Goal: Task Accomplishment & Management: Use online tool/utility

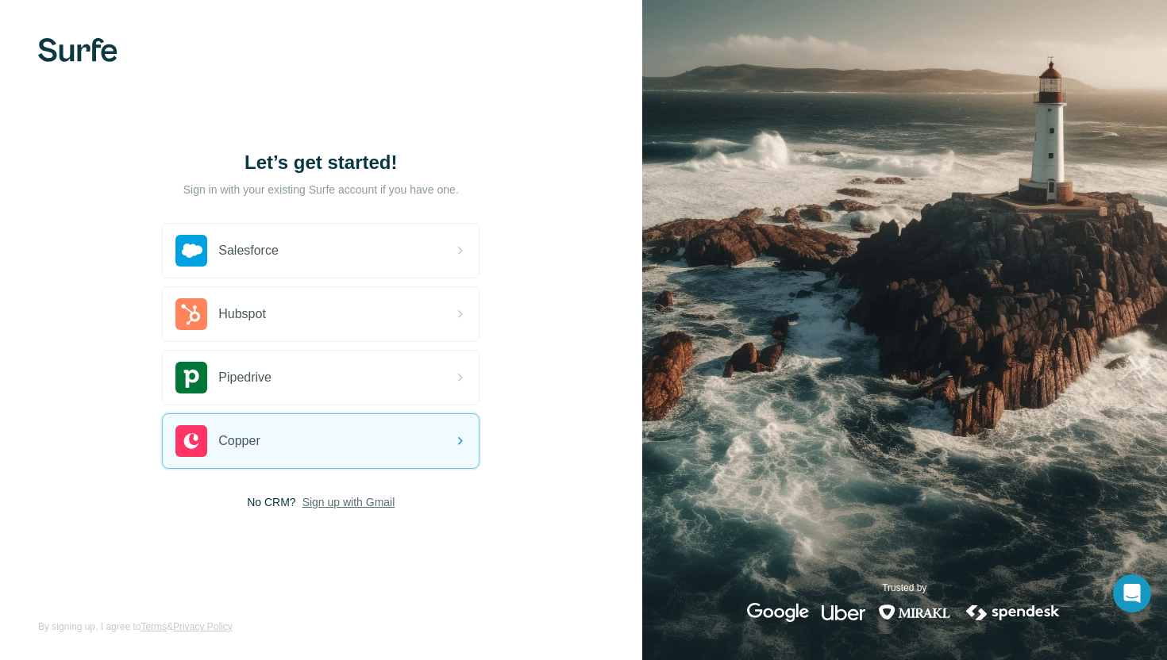
click at [382, 506] on span "Sign up with Gmail" at bounding box center [348, 503] width 93 height 16
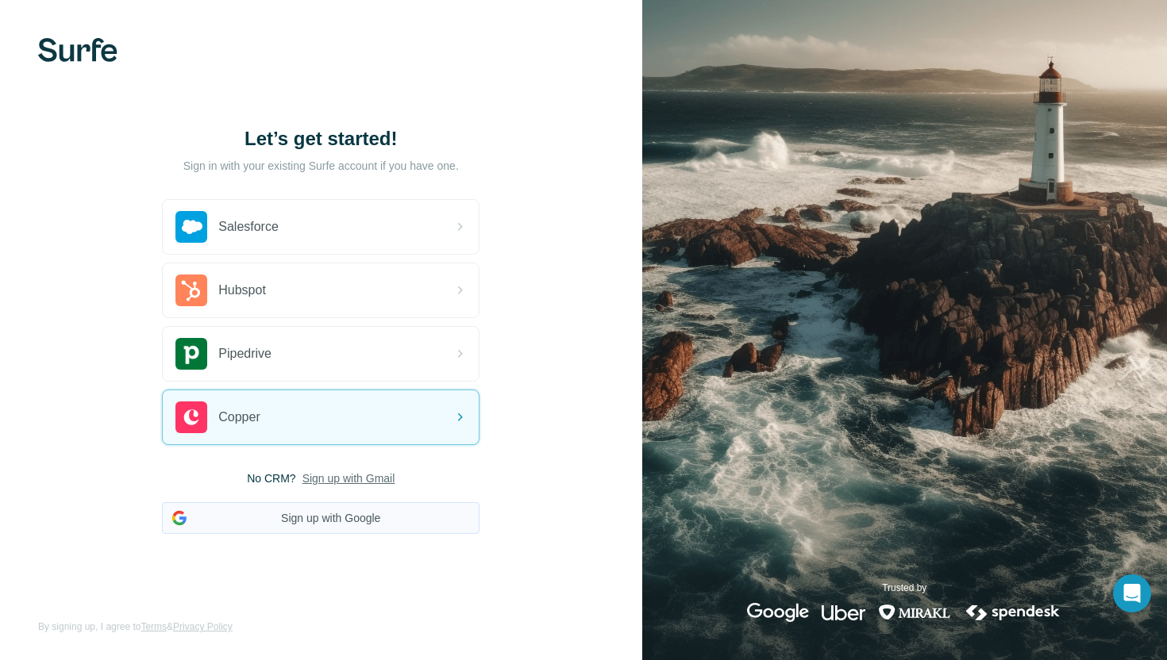
click at [382, 515] on button "Sign up with Google" at bounding box center [321, 519] width 318 height 32
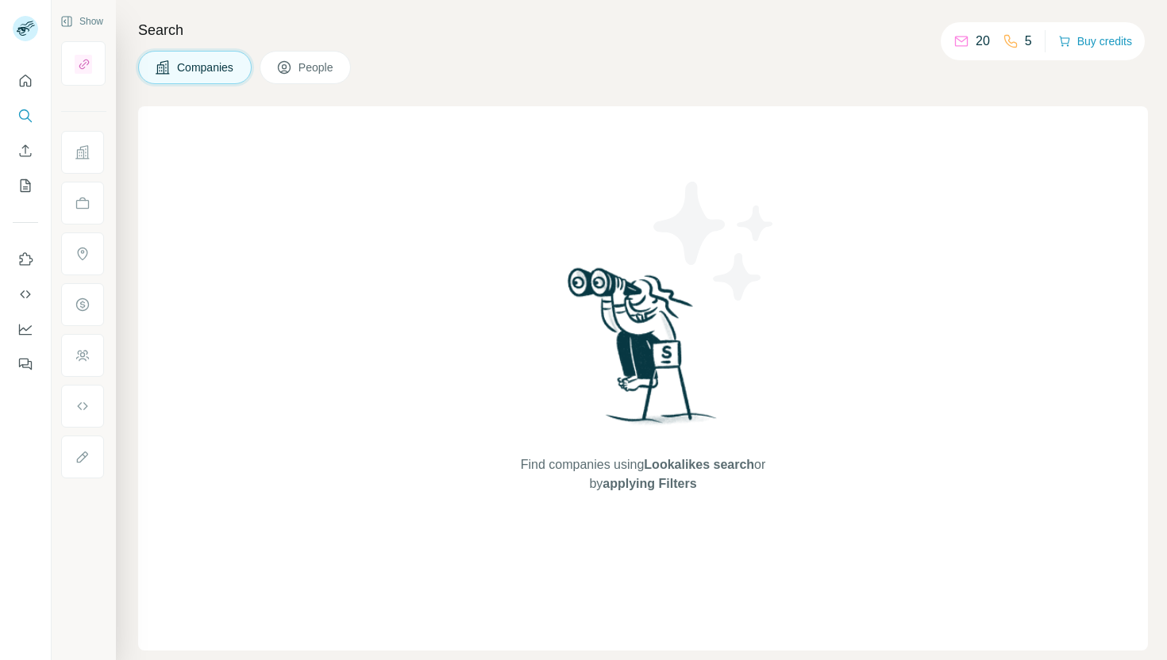
click at [288, 64] on icon at bounding box center [284, 68] width 16 height 16
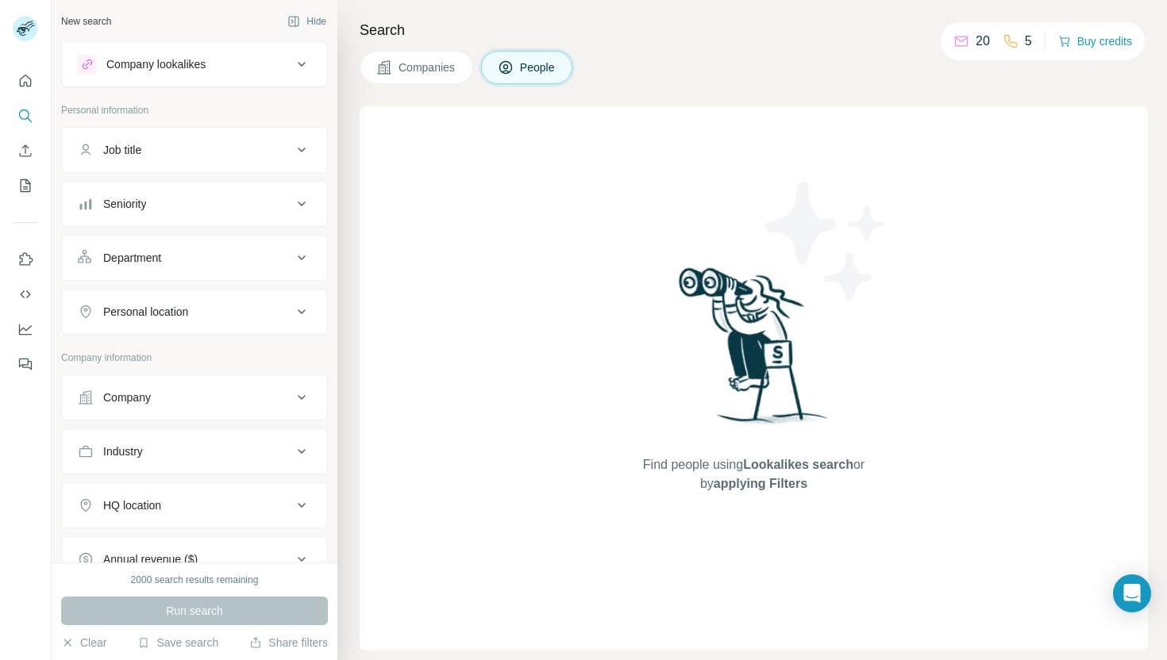
click at [584, 137] on div "Find people using Lookalikes search or by applying Filters" at bounding box center [754, 378] width 788 height 545
click at [21, 85] on icon "Quick start" at bounding box center [25, 81] width 16 height 16
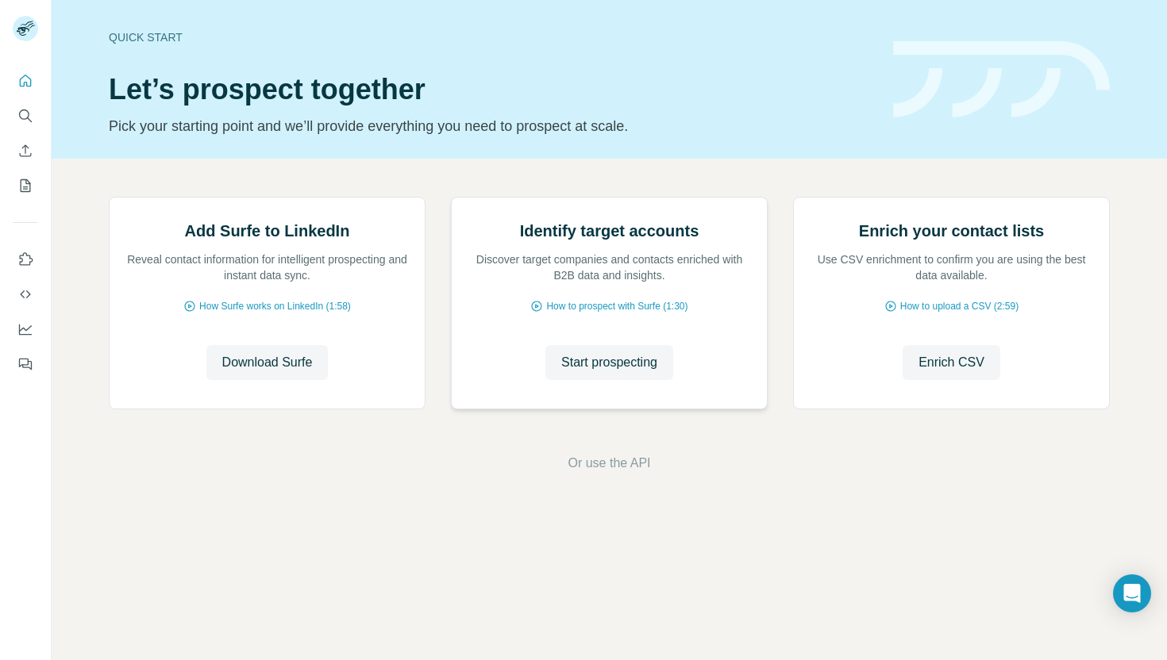
scroll to position [25, 0]
click at [25, 261] on icon "Use Surfe on LinkedIn" at bounding box center [25, 260] width 16 height 16
